Goal: Find specific page/section: Find specific page/section

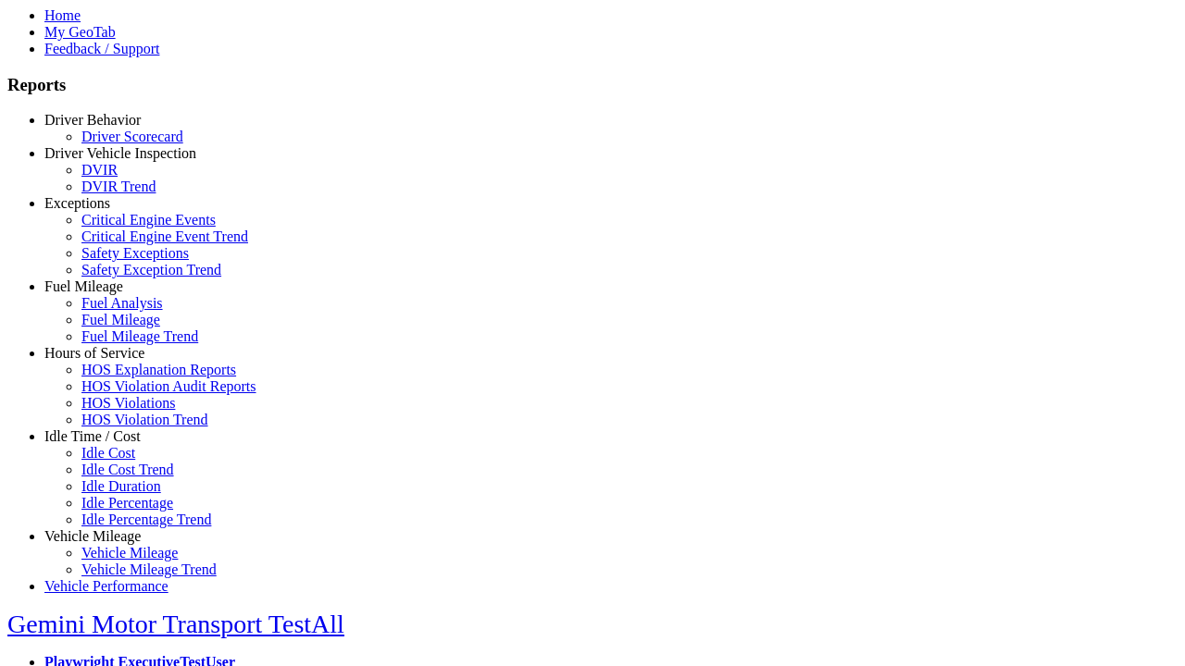
click at [106, 361] on link "Hours of Service" at bounding box center [94, 353] width 100 height 16
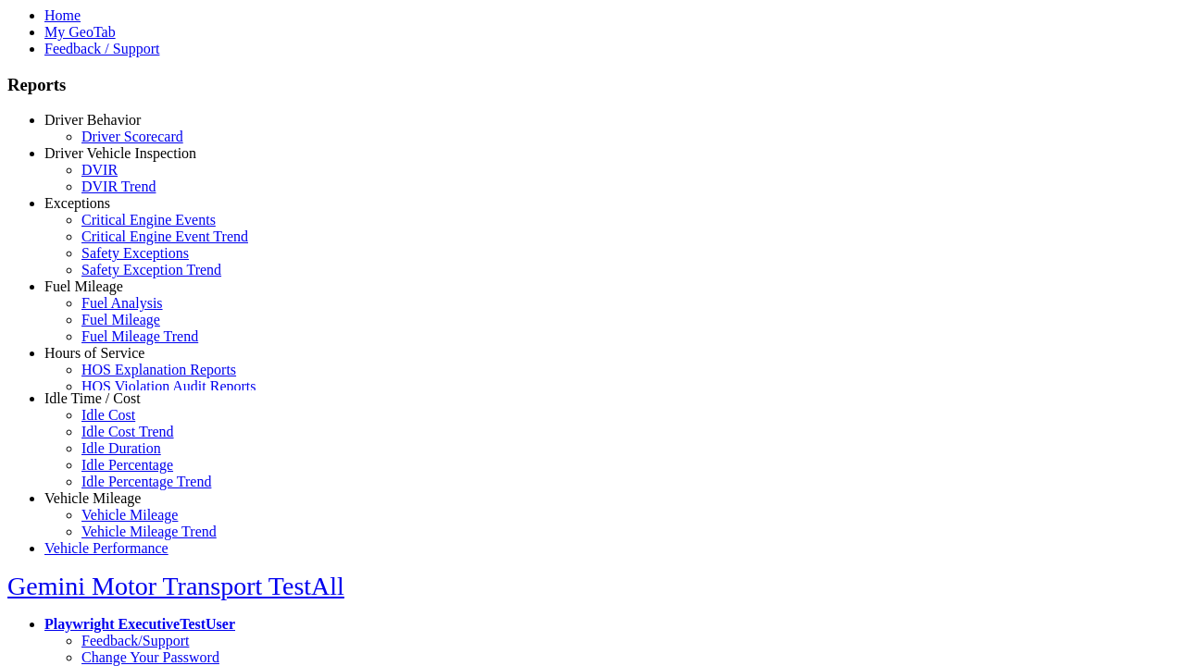
click at [120, 378] on link "HOS Explanation Reports" at bounding box center [158, 370] width 155 height 16
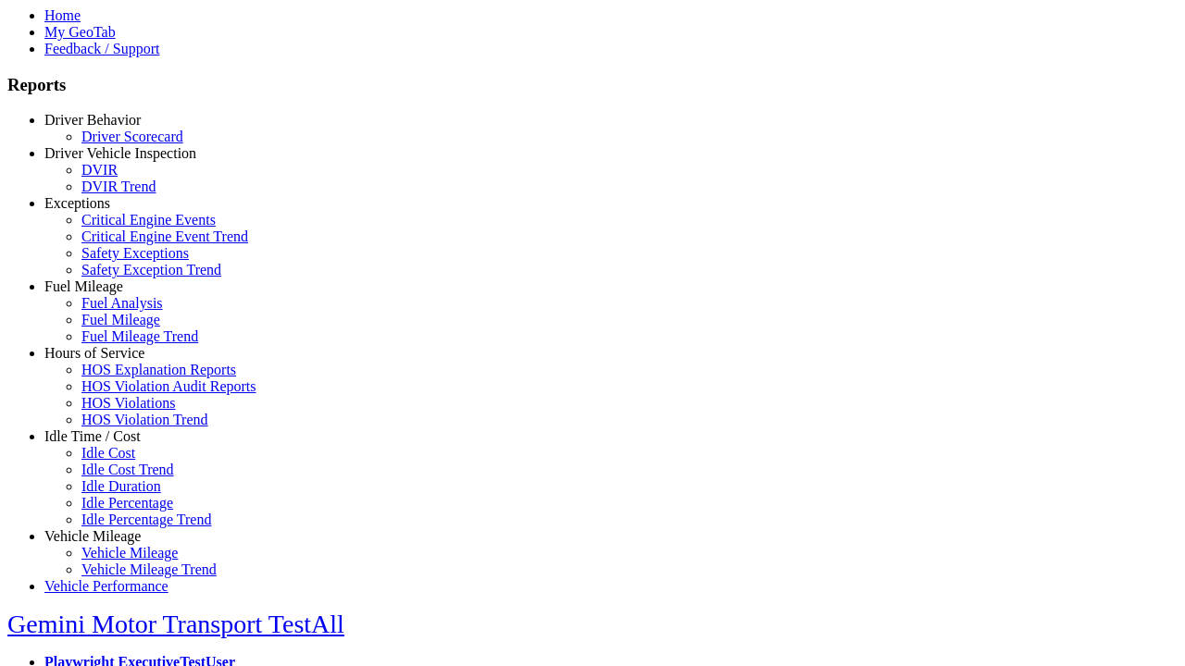
type input "**********"
